Goal: Task Accomplishment & Management: Manage account settings

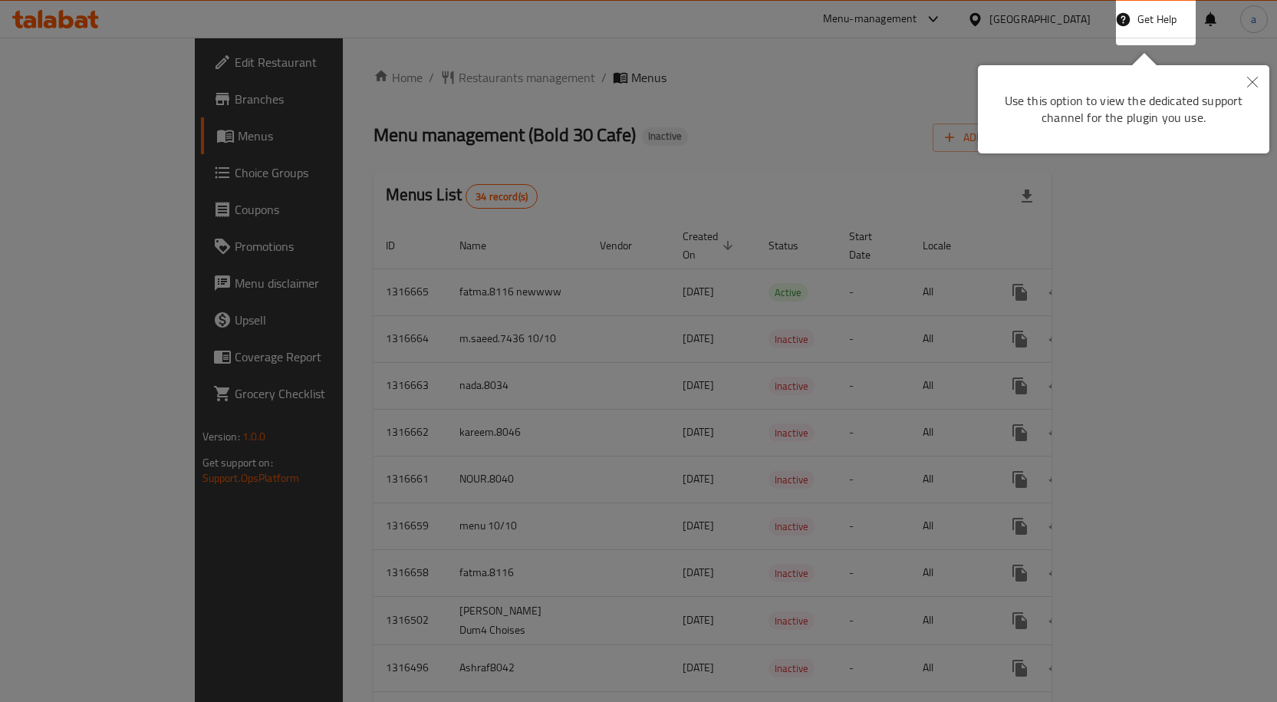
drag, startPoint x: 988, startPoint y: 266, endPoint x: 1254, endPoint y: 81, distance: 323.5
click at [1254, 81] on icon "Close" at bounding box center [1253, 82] width 11 height 11
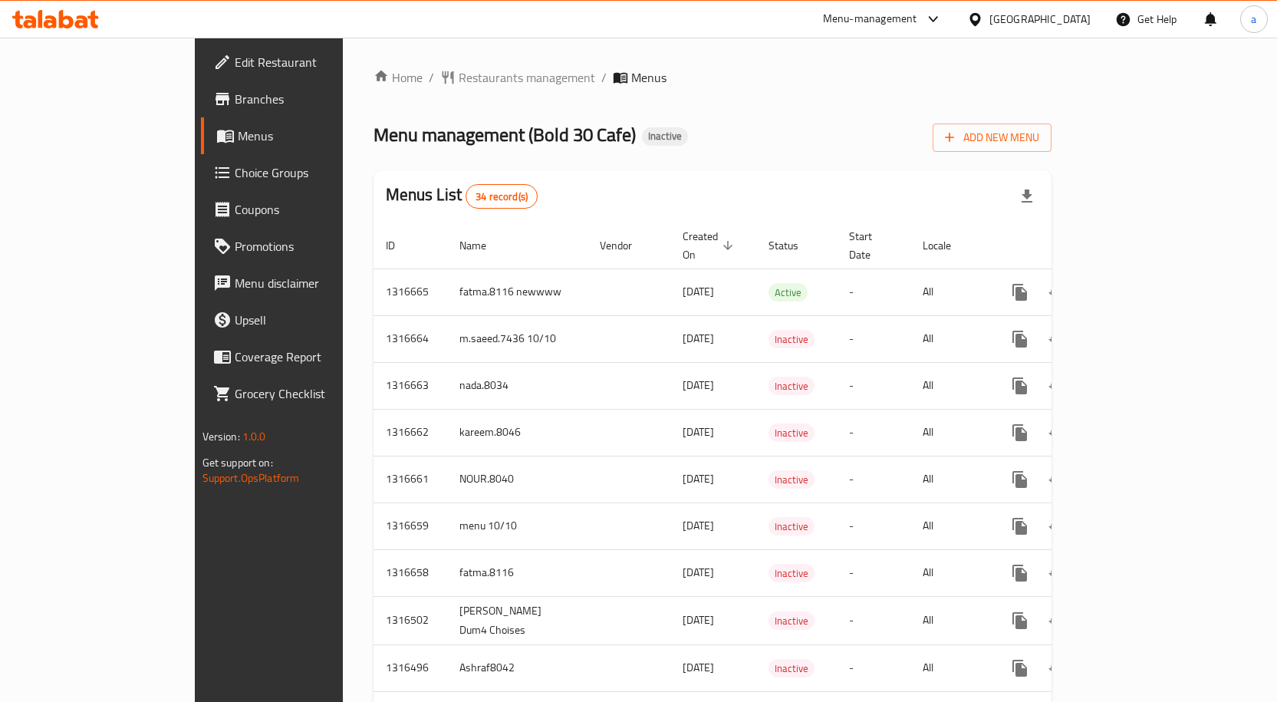
click at [60, 21] on icon at bounding box center [66, 19] width 15 height 18
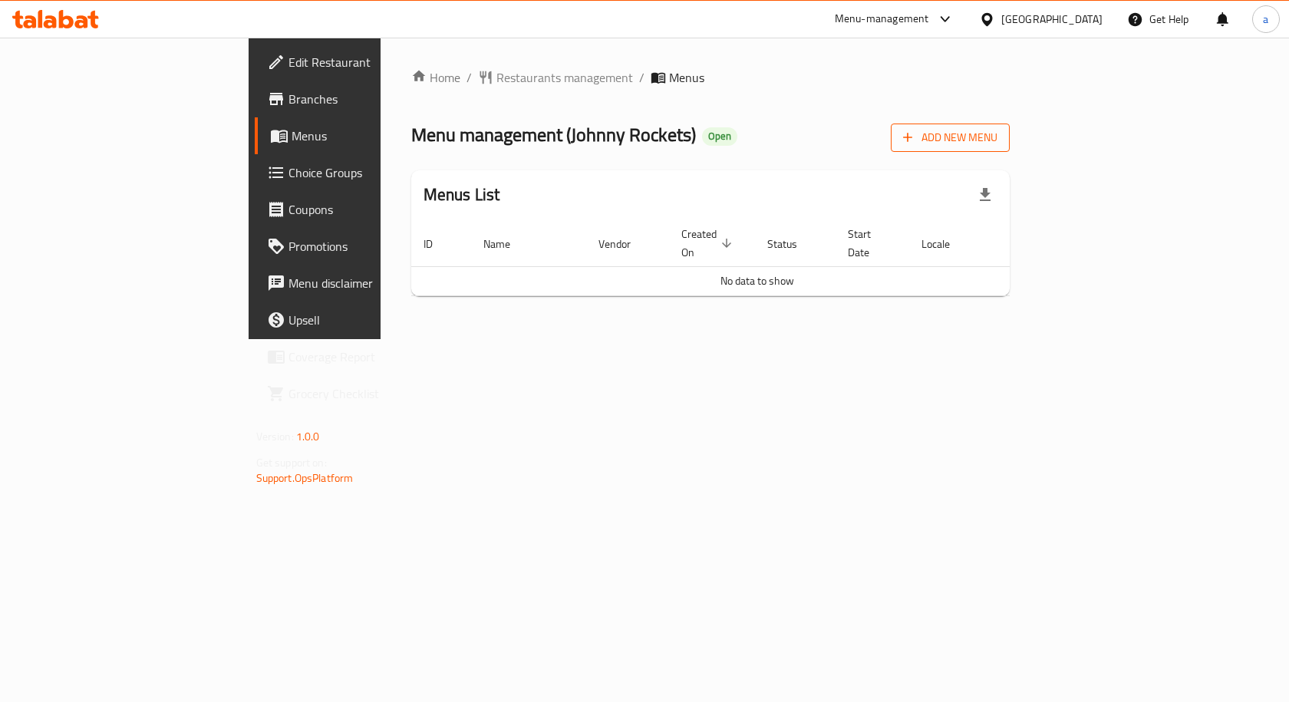
click at [997, 141] on span "Add New Menu" at bounding box center [950, 137] width 94 height 19
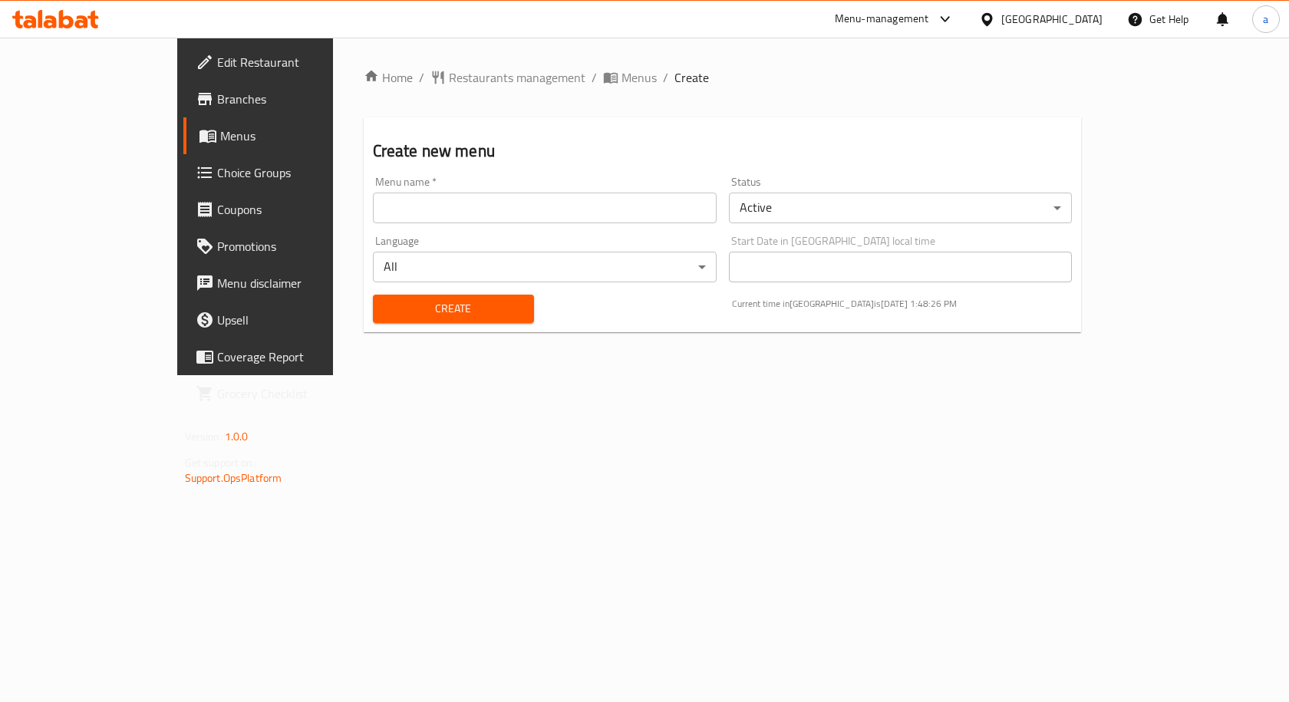
click at [373, 198] on input "text" at bounding box center [545, 208] width 344 height 31
type input "amr"
click at [401, 298] on button "Create" at bounding box center [453, 309] width 161 height 28
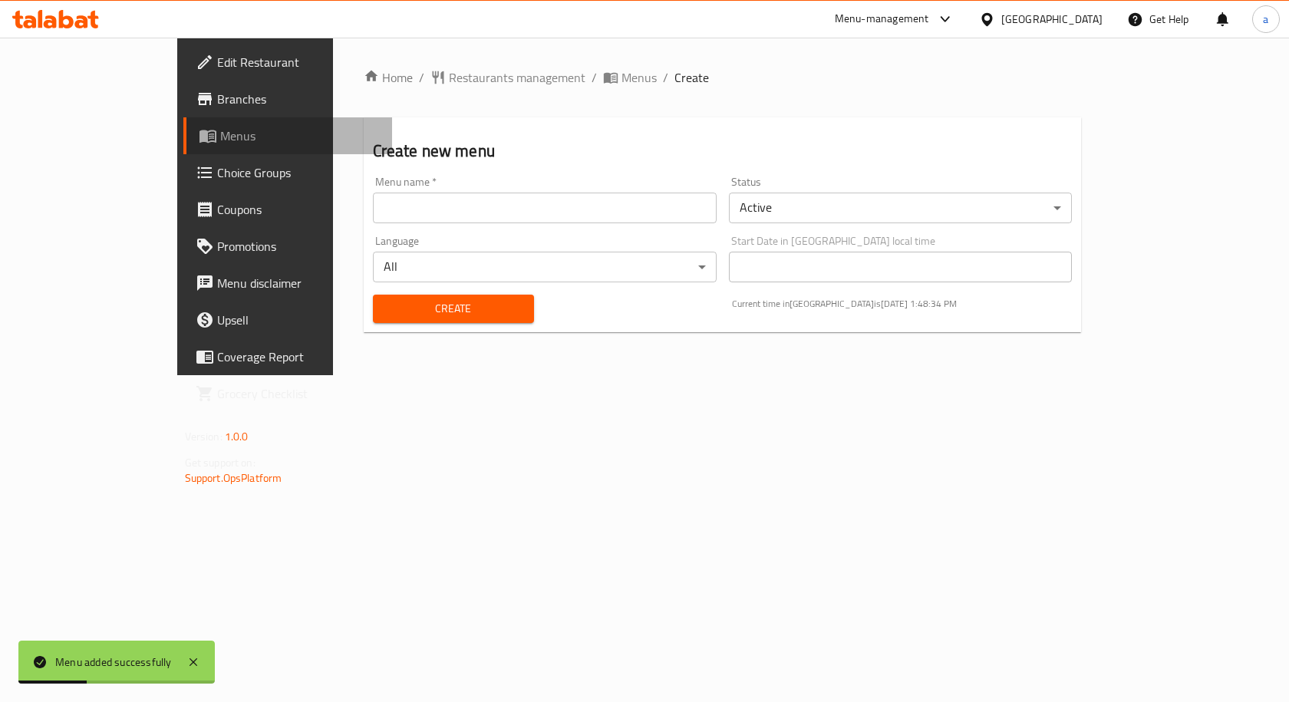
click at [220, 138] on span "Menus" at bounding box center [300, 136] width 160 height 18
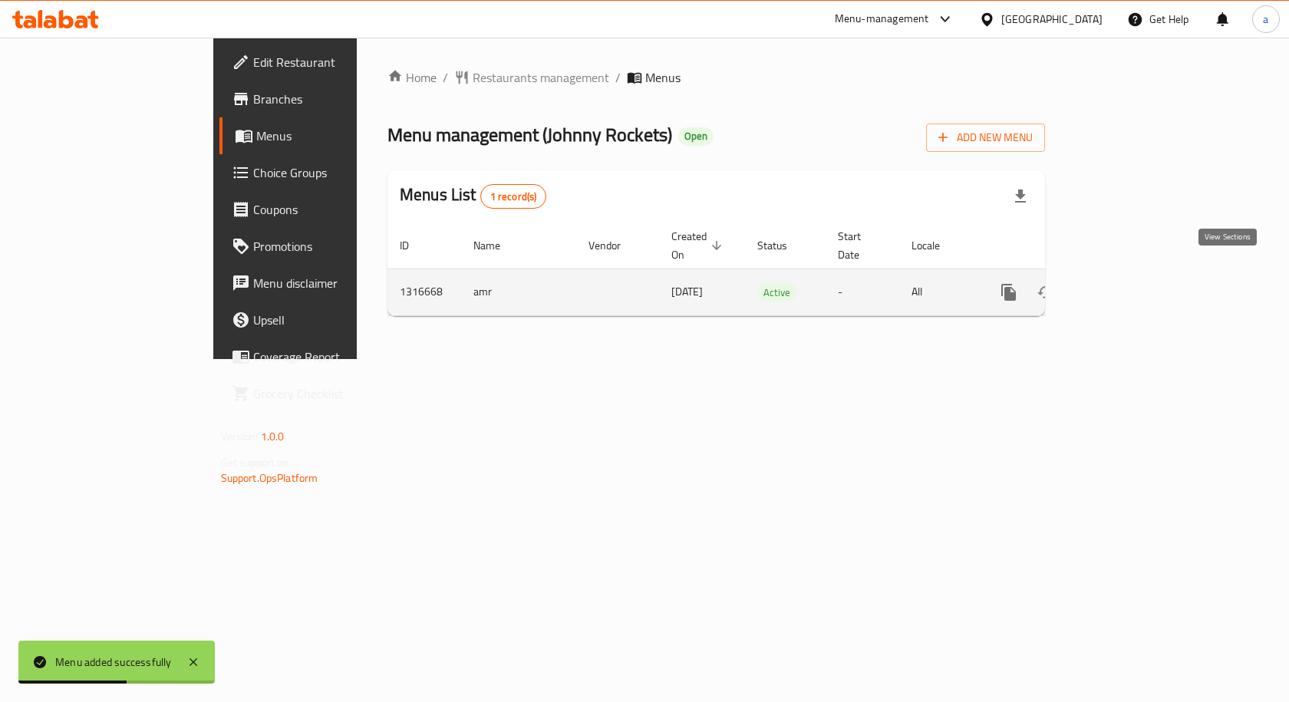
click at [1129, 283] on icon "enhanced table" at bounding box center [1119, 292] width 18 height 18
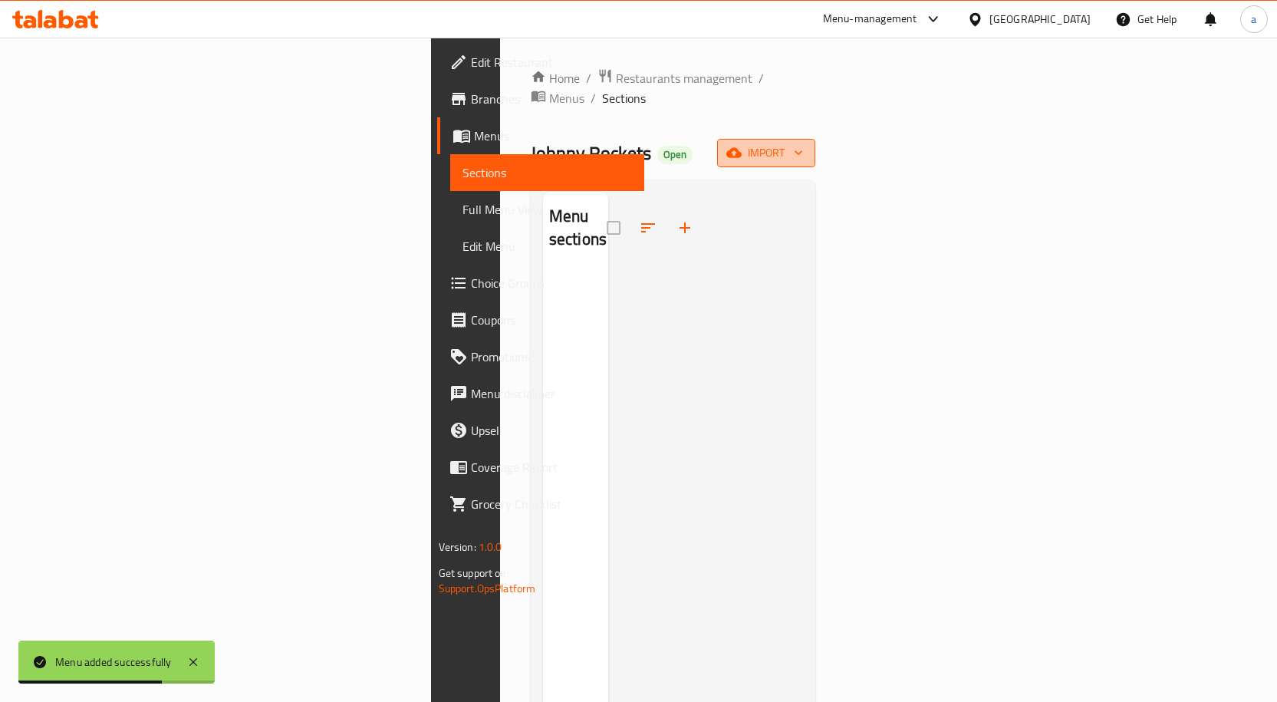
click at [816, 139] on button "import" at bounding box center [766, 153] width 98 height 28
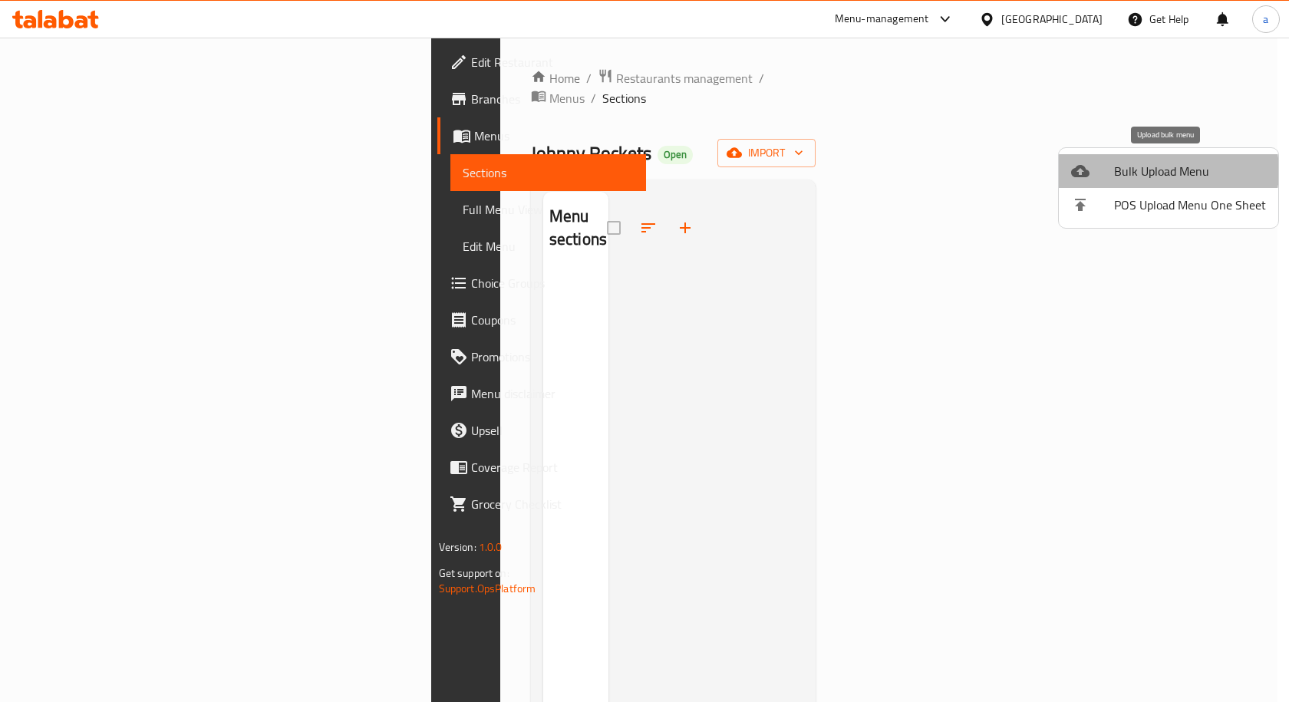
click at [1168, 171] on span "Bulk Upload Menu" at bounding box center [1190, 171] width 152 height 18
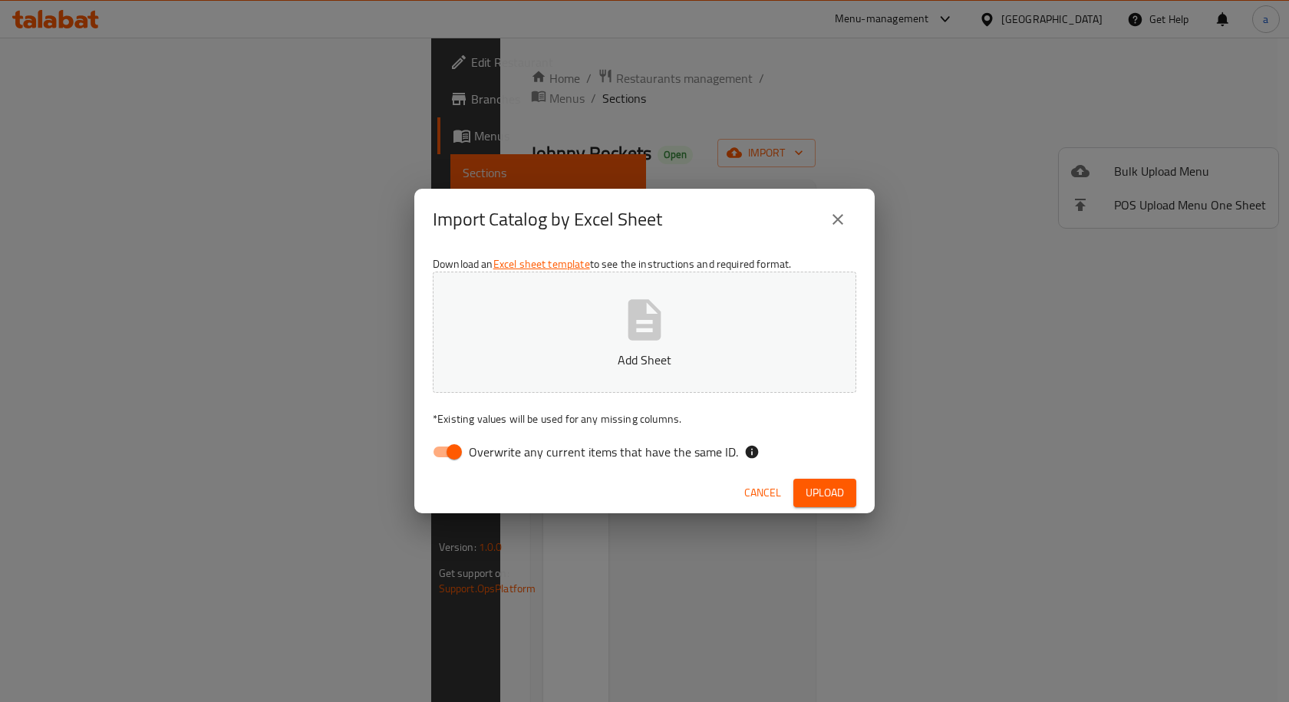
click at [440, 449] on input "Overwrite any current items that have the same ID." at bounding box center [453, 451] width 87 height 29
checkbox input "false"
click at [683, 372] on button "Add Sheet" at bounding box center [645, 332] width 424 height 121
click at [849, 219] on button "close" at bounding box center [837, 219] width 37 height 37
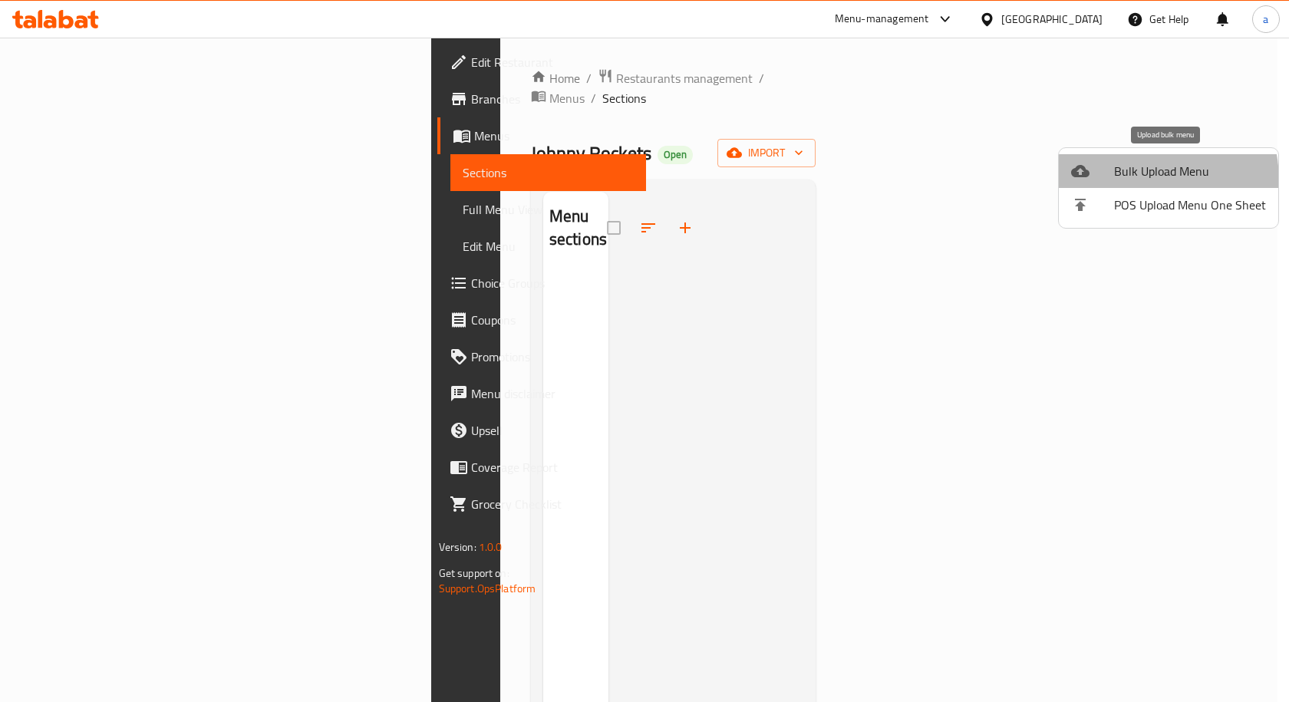
click at [1136, 180] on span "Bulk Upload Menu" at bounding box center [1190, 171] width 152 height 18
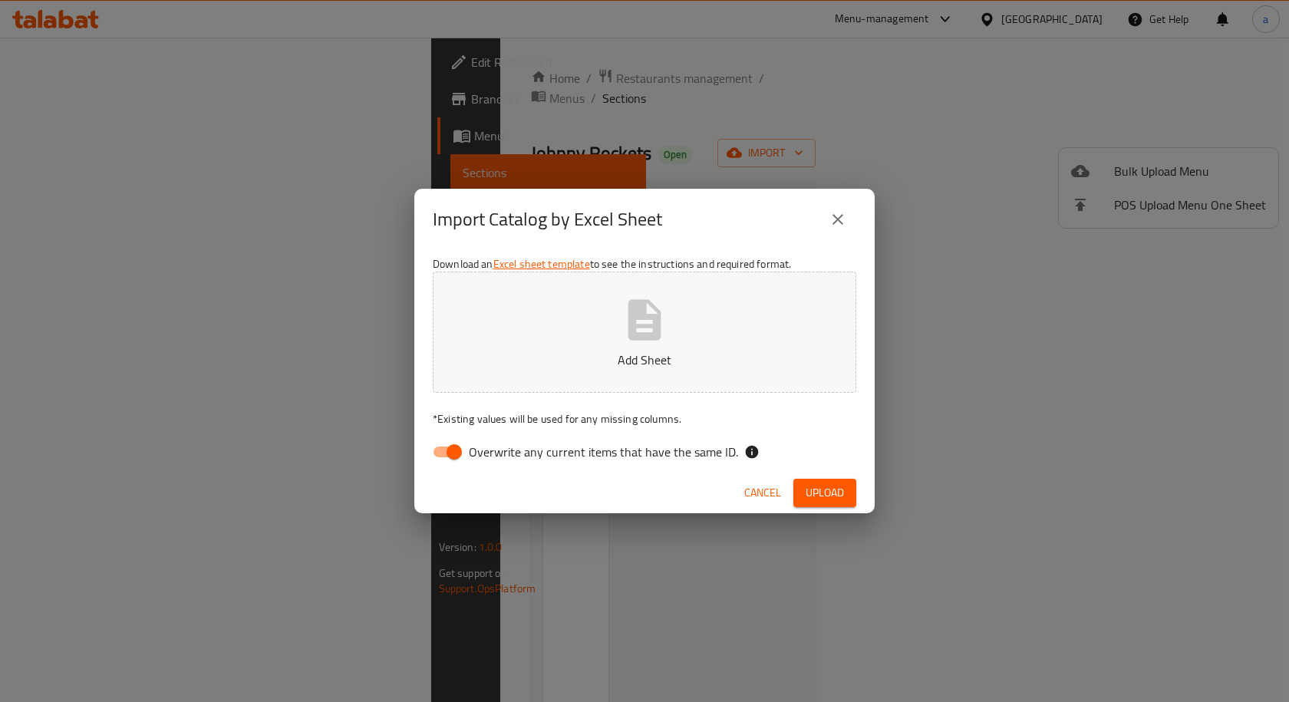
click at [430, 448] on input "Overwrite any current items that have the same ID." at bounding box center [453, 451] width 87 height 29
checkbox input "false"
click at [577, 324] on button "Add Sheet" at bounding box center [645, 332] width 424 height 121
click at [836, 485] on span "Upload" at bounding box center [825, 492] width 38 height 19
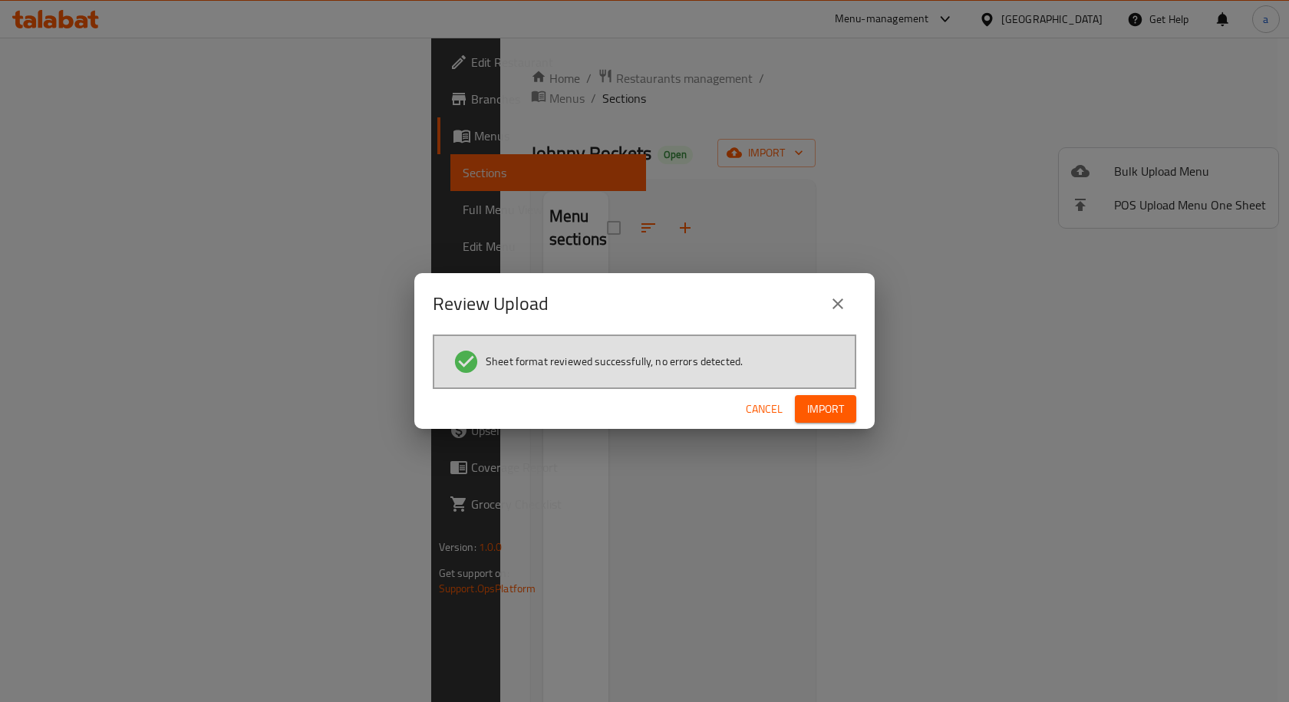
click at [842, 406] on span "Import" at bounding box center [825, 409] width 37 height 19
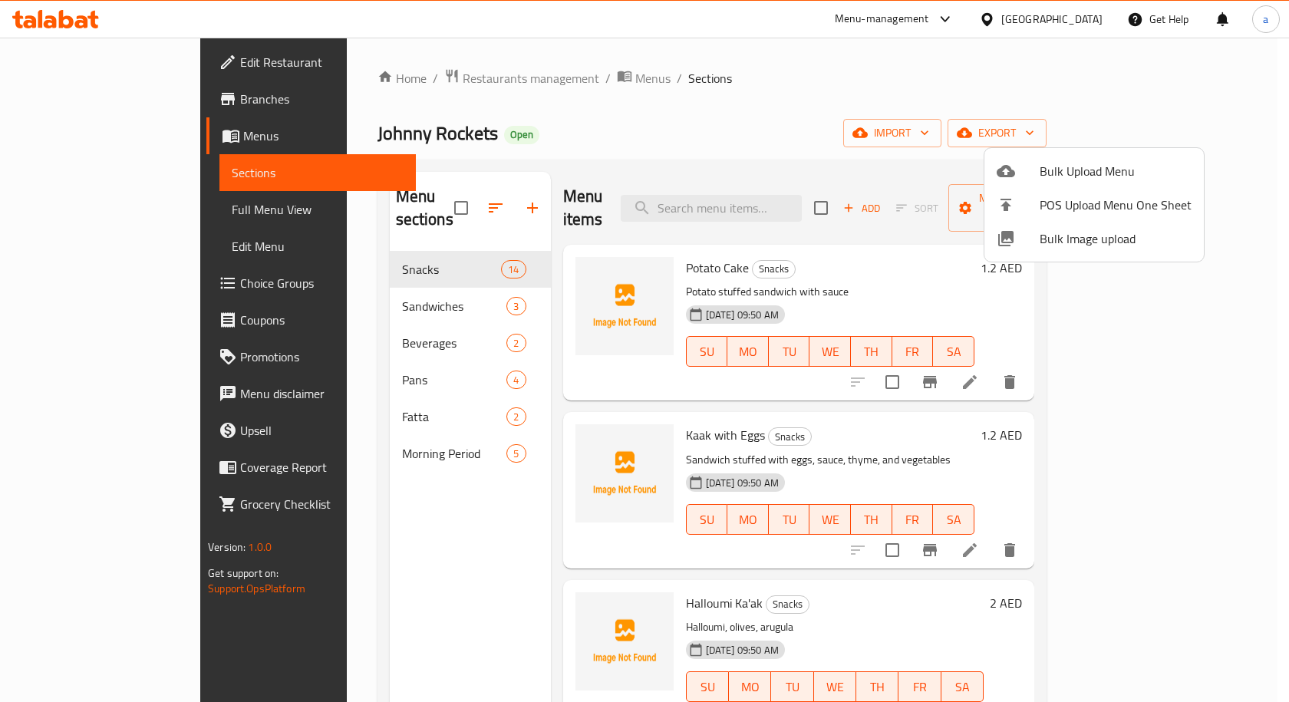
click at [403, 434] on div at bounding box center [644, 351] width 1289 height 702
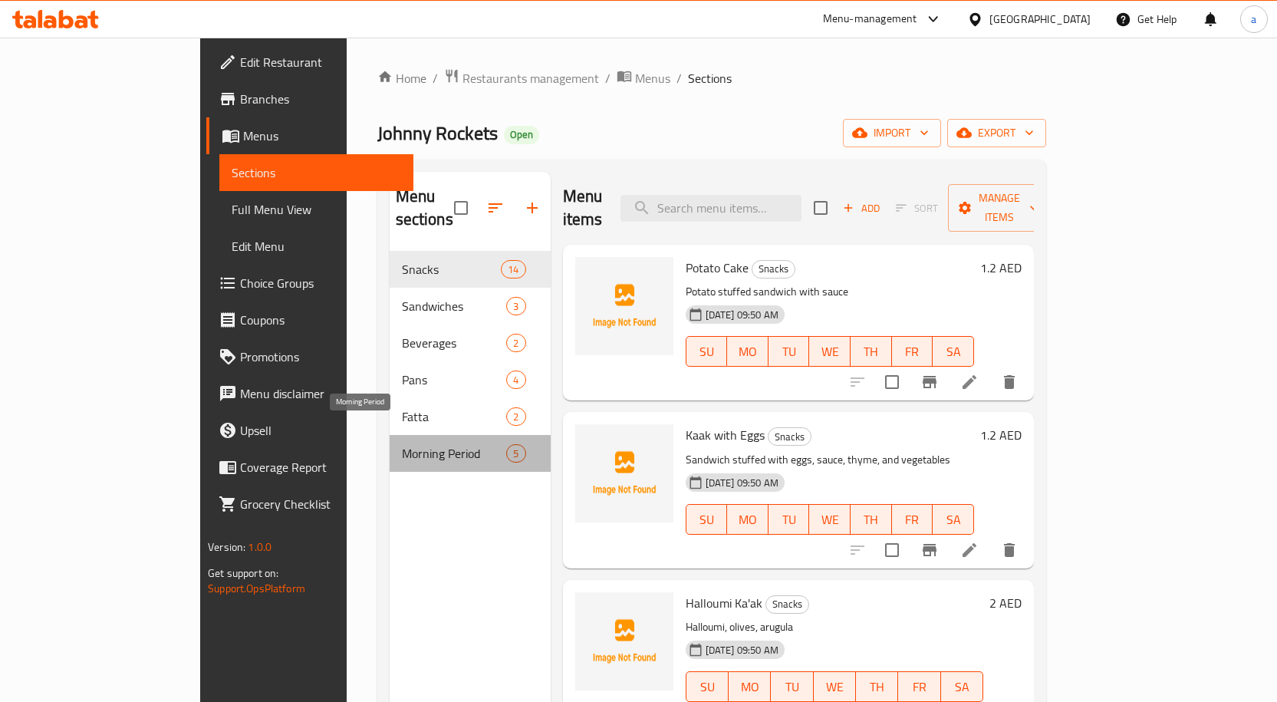
click at [411, 444] on span "Morning Period" at bounding box center [454, 453] width 105 height 18
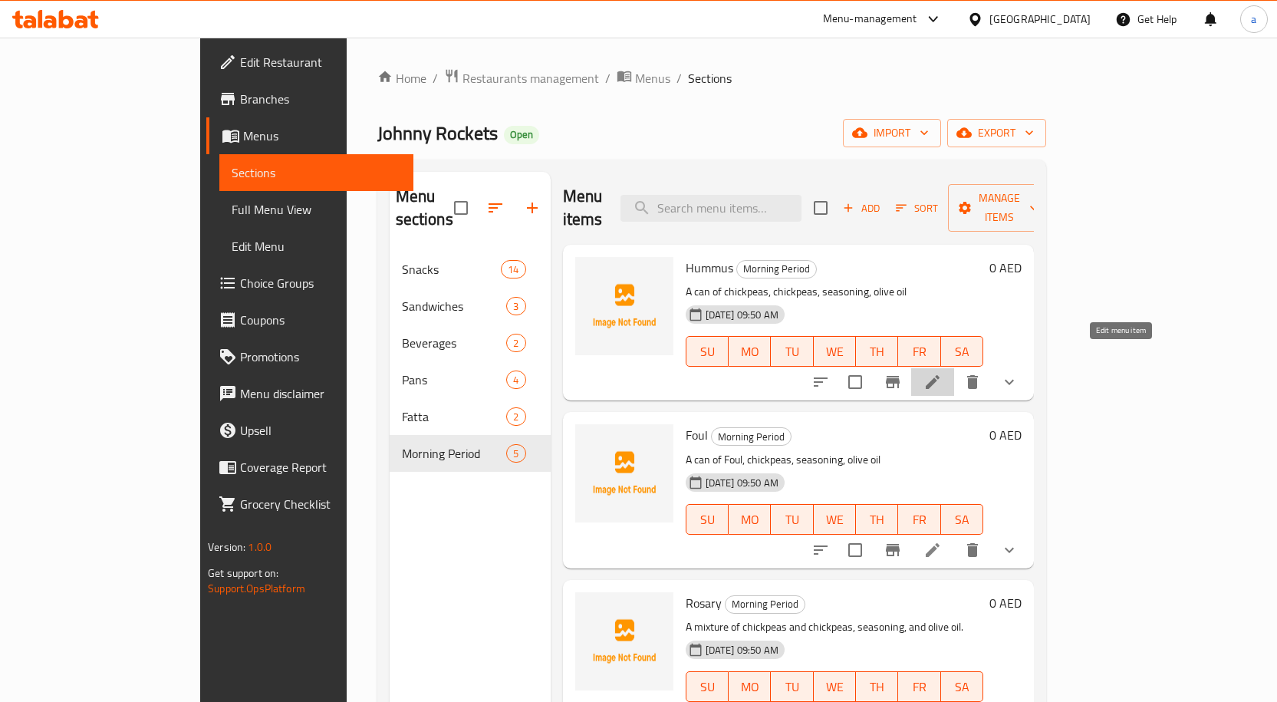
click at [940, 375] on icon at bounding box center [933, 382] width 14 height 14
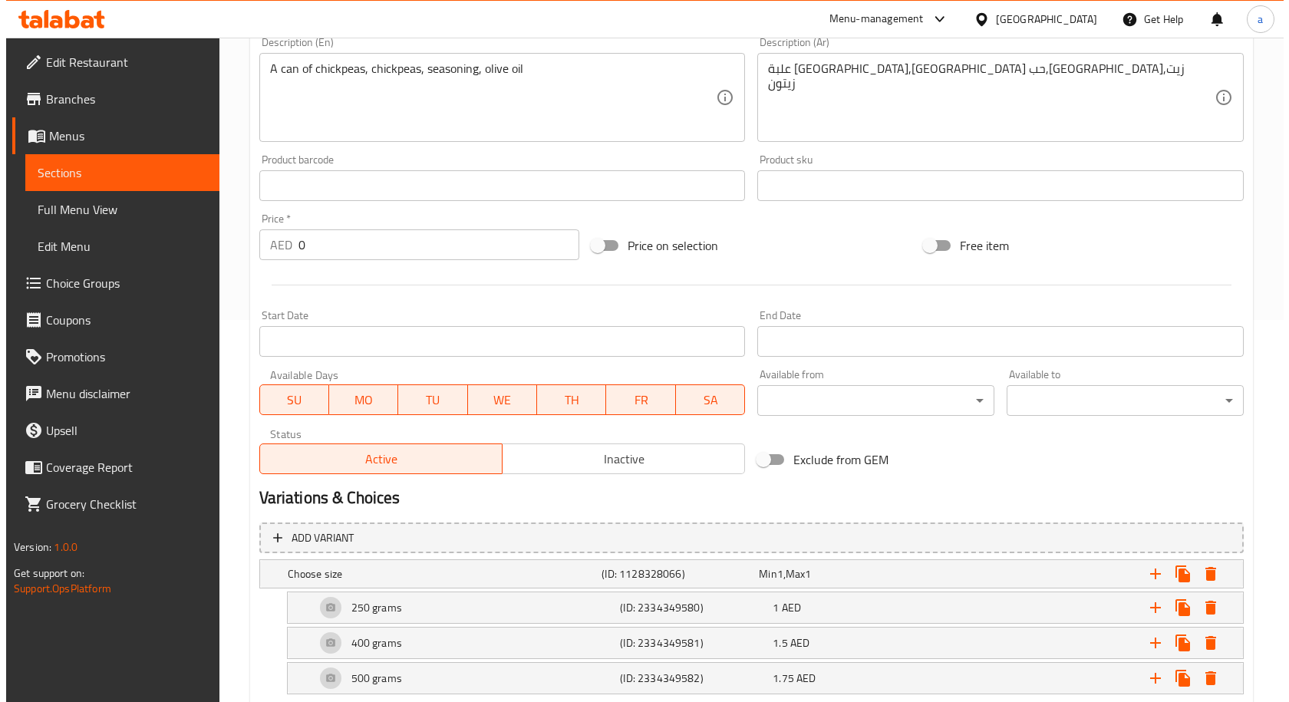
scroll to position [307, 0]
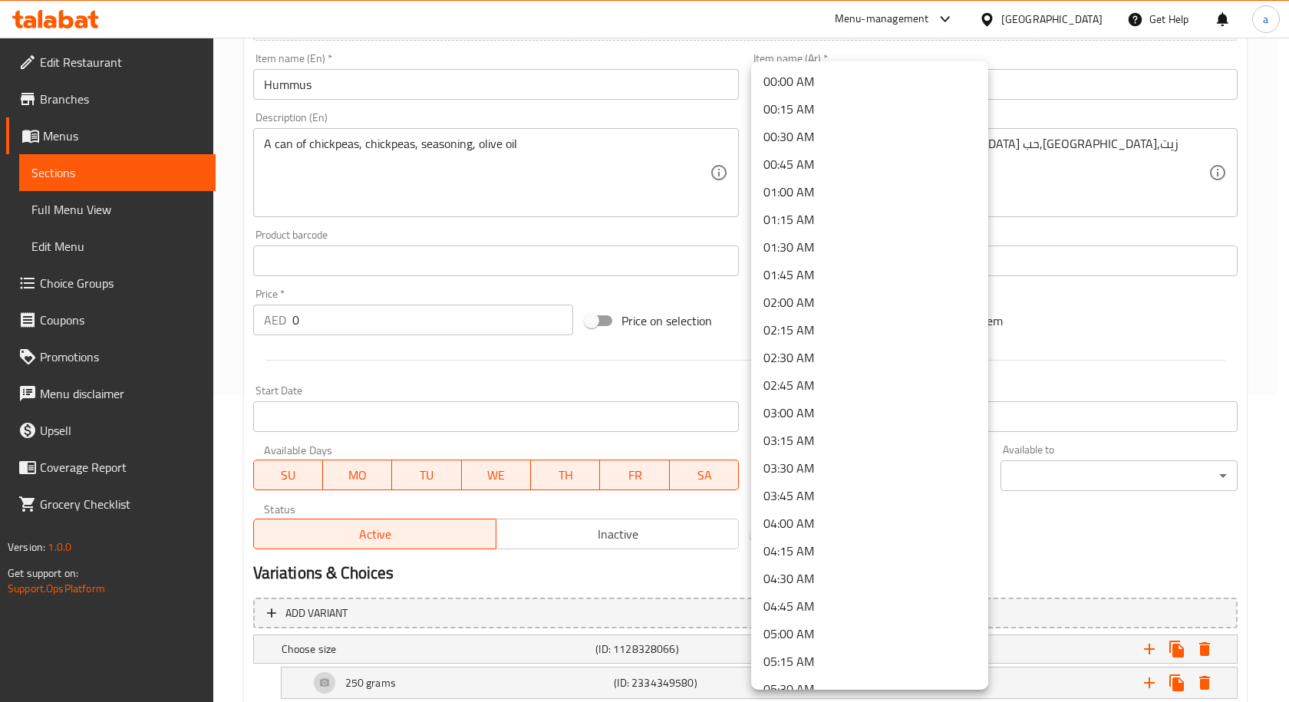
click at [944, 395] on body "​ Menu-management United Arab Emirates Get Help a Edit Restaurant Branches Menu…" at bounding box center [644, 63] width 1289 height 664
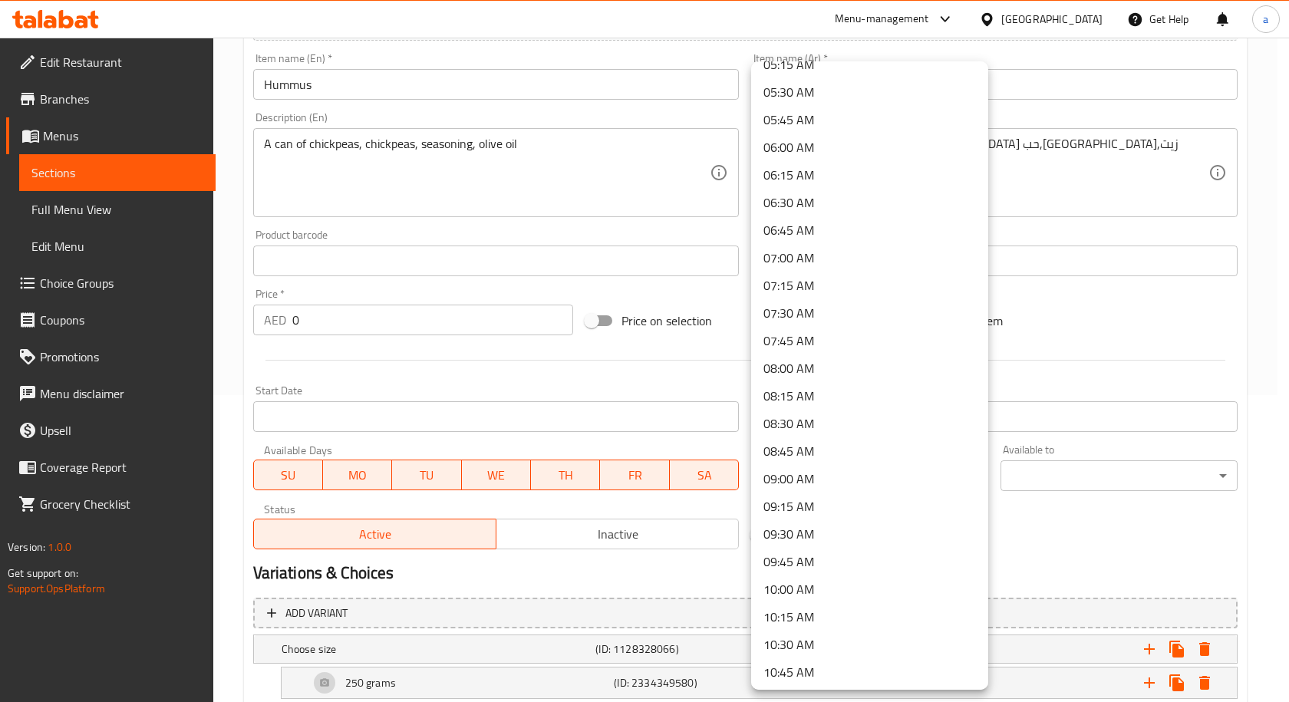
scroll to position [614, 0]
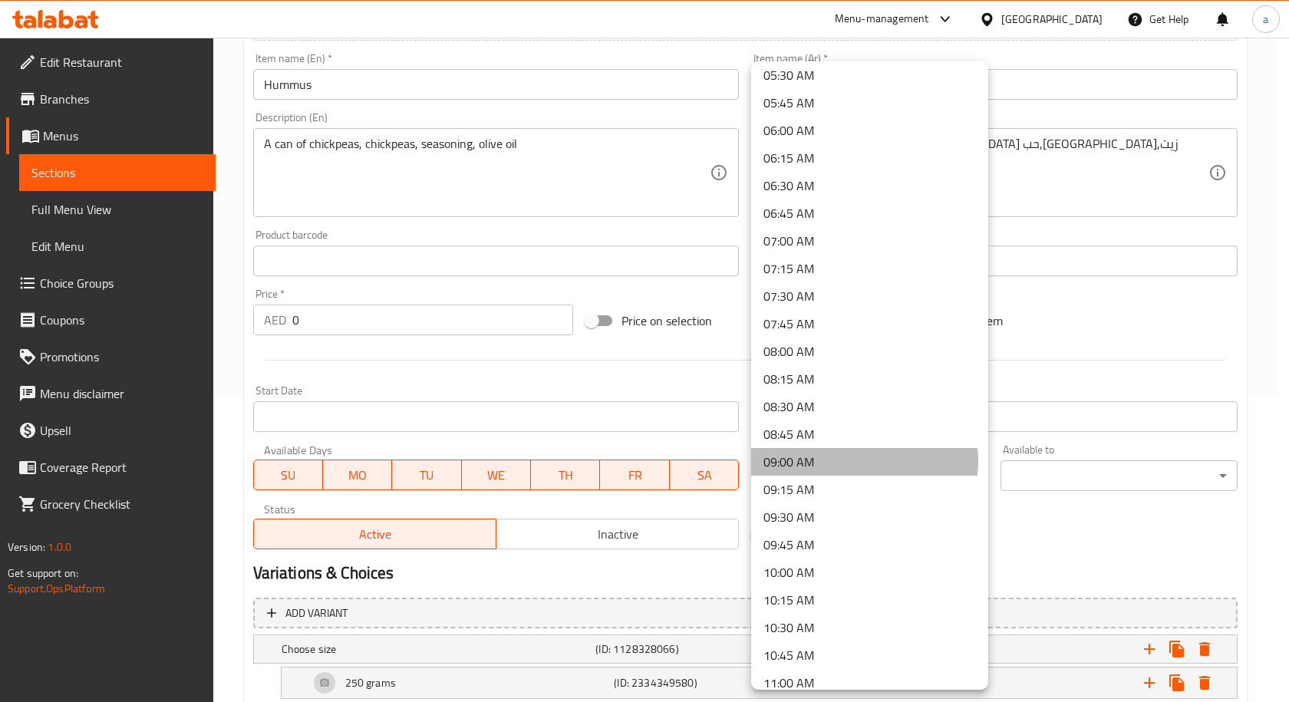
click at [859, 461] on li "09:00 AM" at bounding box center [869, 462] width 237 height 28
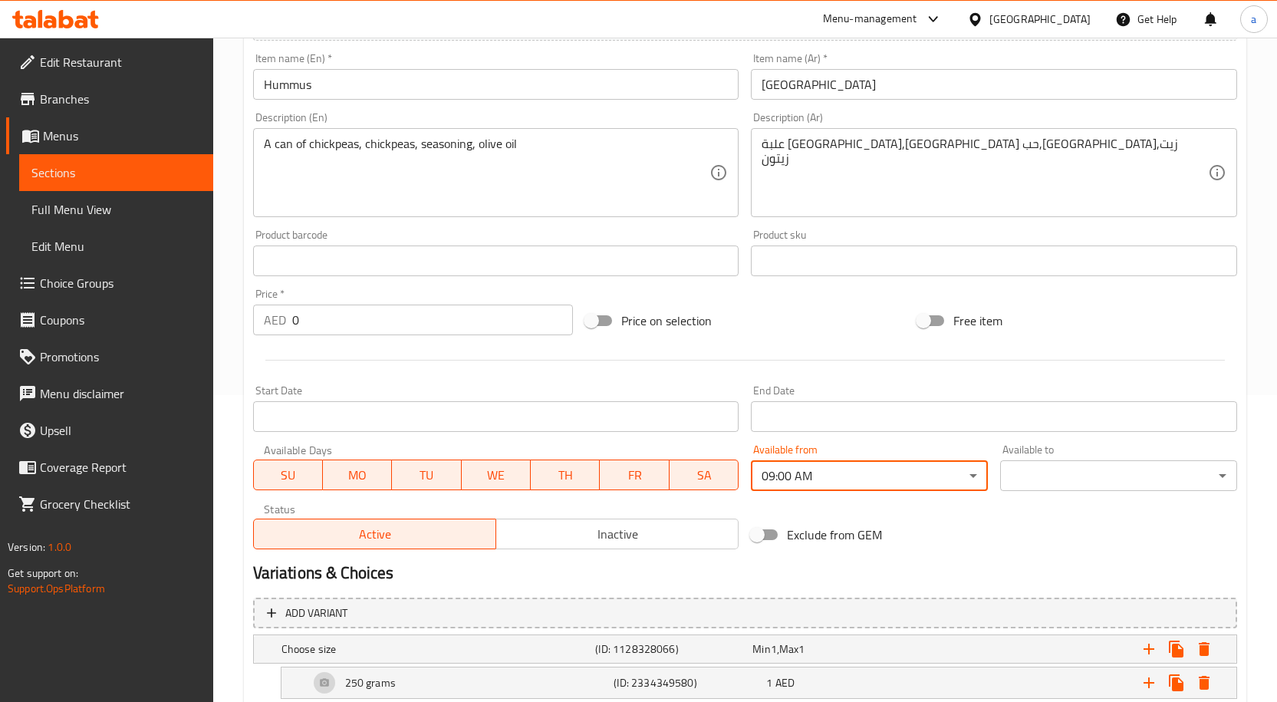
click at [1123, 395] on body "​ Menu-management United Arab Emirates Get Help a Edit Restaurant Branches Menu…" at bounding box center [638, 63] width 1277 height 664
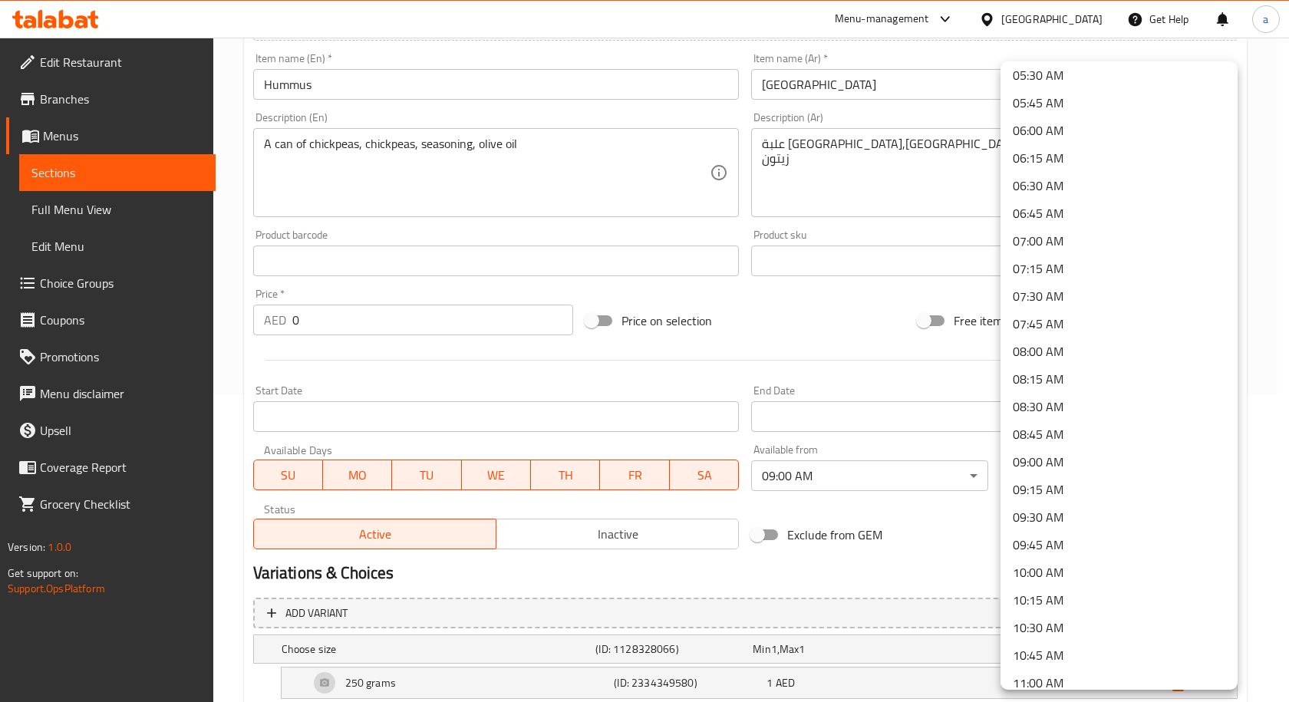
click at [1045, 677] on li "11:00 AM" at bounding box center [1119, 683] width 237 height 28
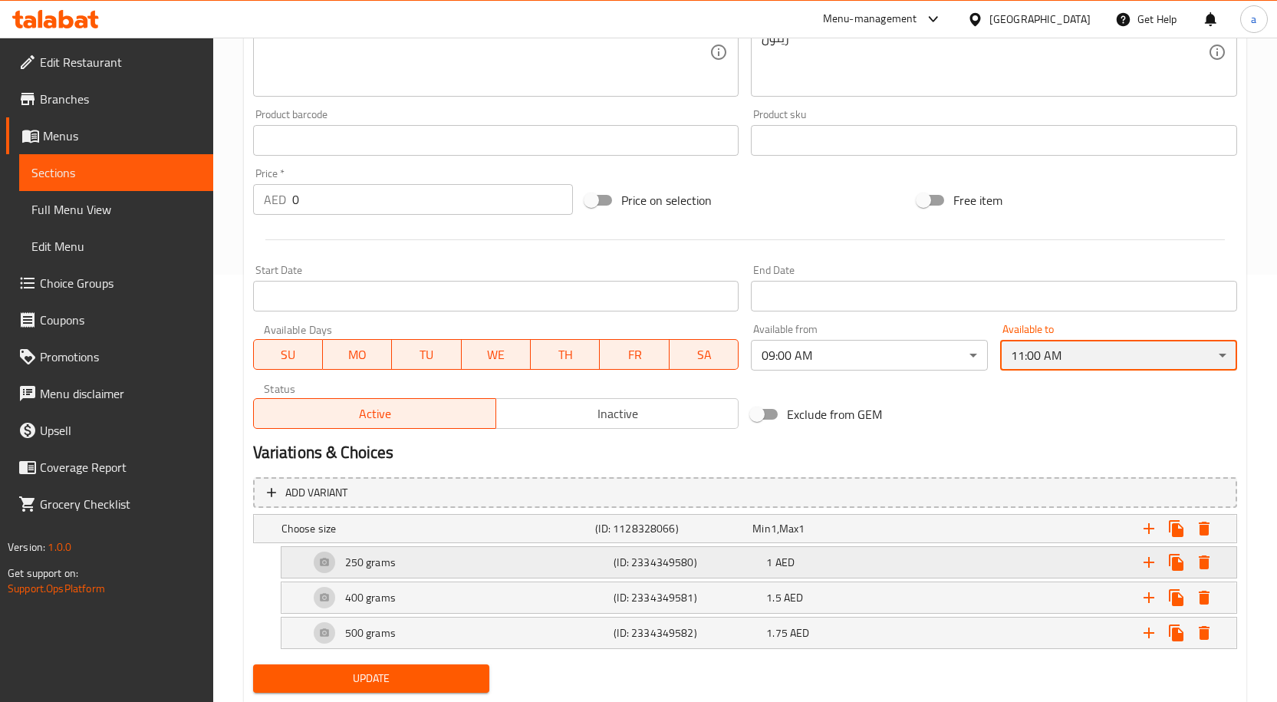
scroll to position [470, 0]
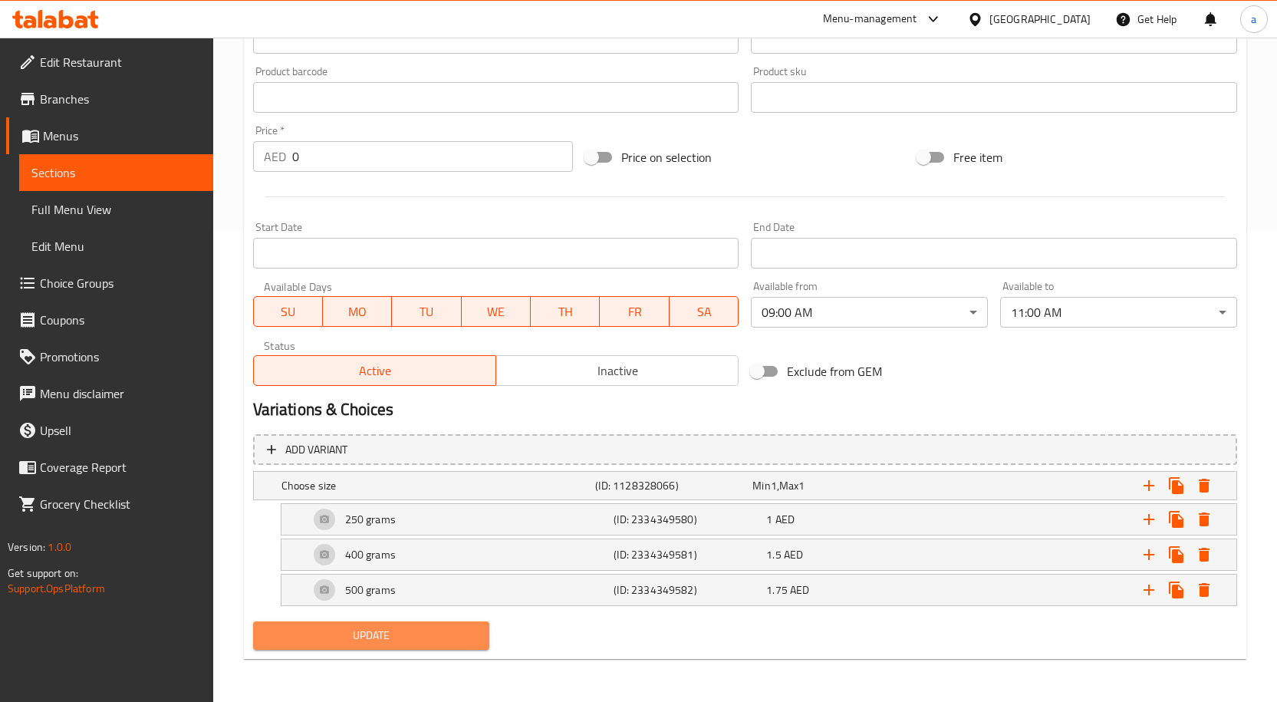
click at [474, 637] on span "Update" at bounding box center [371, 635] width 213 height 19
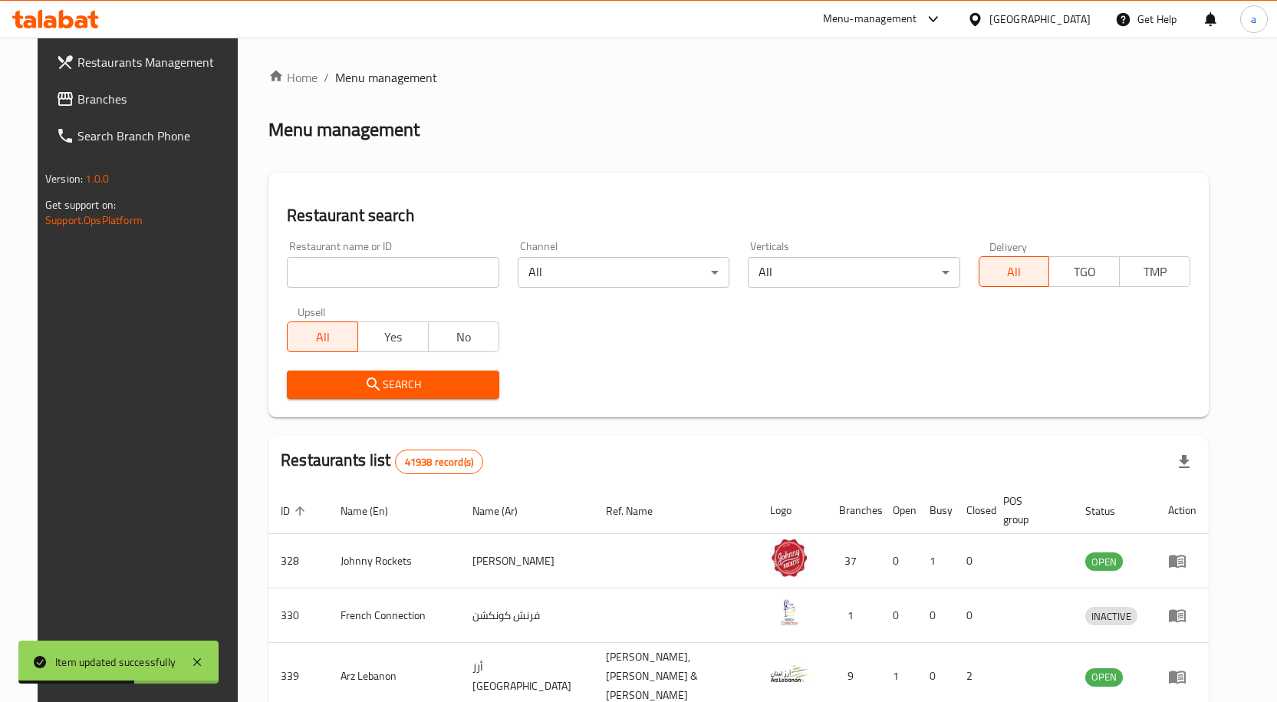
click at [313, 259] on input "search" at bounding box center [393, 272] width 212 height 31
click at [127, 91] on span "Branches" at bounding box center [157, 99] width 161 height 18
